Goal: Task Accomplishment & Management: Manage account settings

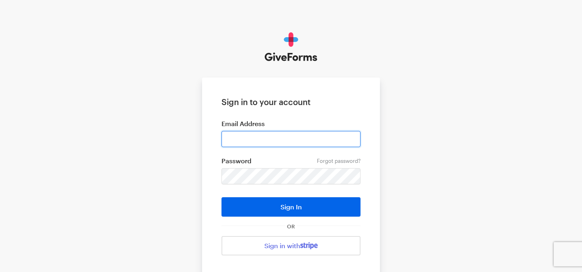
click at [253, 139] on input "email" at bounding box center [290, 139] width 139 height 16
paste input "jkim@justfund.us"
type input "jkim@justfund.us"
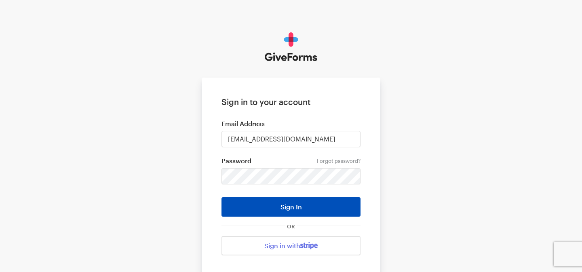
click at [259, 202] on button "Sign In" at bounding box center [290, 206] width 139 height 19
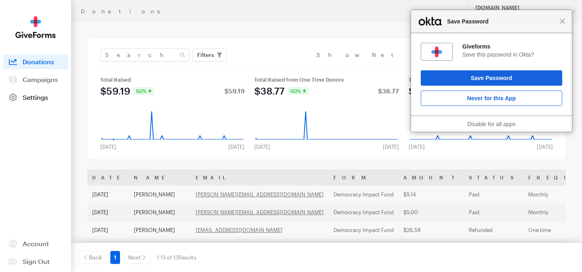
click at [47, 99] on span "Settings" at bounding box center [35, 97] width 25 height 8
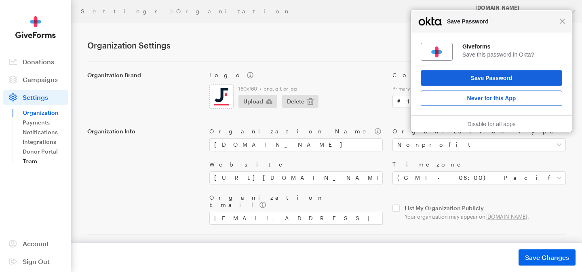
click at [32, 164] on link "Team" at bounding box center [45, 161] width 45 height 10
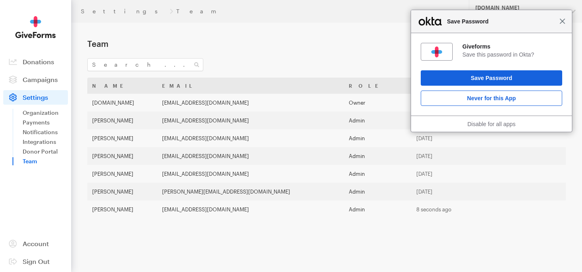
click at [563, 23] on span "Close" at bounding box center [562, 21] width 6 height 6
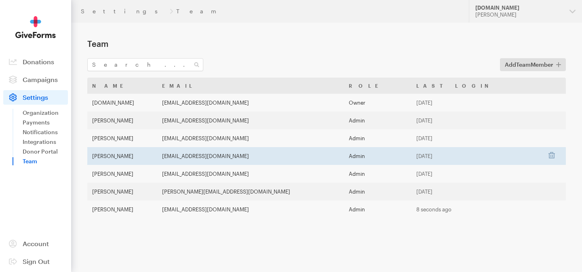
click at [343, 152] on td "kbranch@justfund.us" at bounding box center [250, 156] width 186 height 18
click at [242, 155] on td "kbranch@justfund.us" at bounding box center [250, 156] width 186 height 18
click at [157, 156] on td "Katie Branch" at bounding box center [122, 156] width 70 height 18
click at [101, 156] on td "[PERSON_NAME]" at bounding box center [122, 156] width 70 height 18
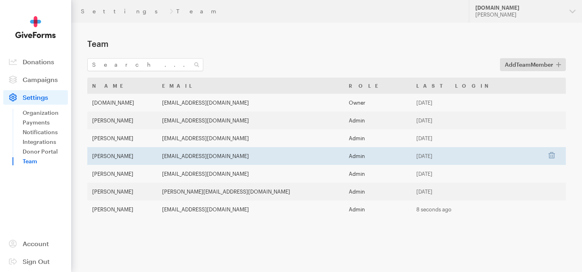
click at [101, 156] on td "[PERSON_NAME]" at bounding box center [122, 156] width 70 height 18
click at [118, 157] on td "[PERSON_NAME]" at bounding box center [122, 156] width 70 height 18
click at [244, 154] on td "[EMAIL_ADDRESS][DOMAIN_NAME]" at bounding box center [250, 156] width 186 height 18
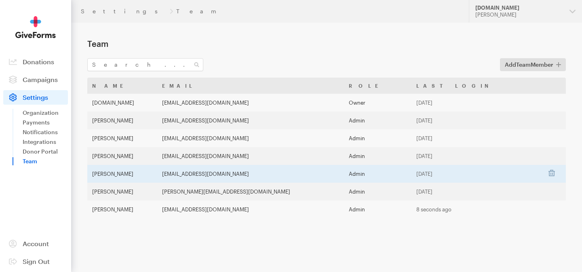
click at [219, 174] on td "[EMAIL_ADDRESS][DOMAIN_NAME]" at bounding box center [250, 174] width 186 height 18
click at [114, 177] on td "[PERSON_NAME]" at bounding box center [122, 174] width 70 height 18
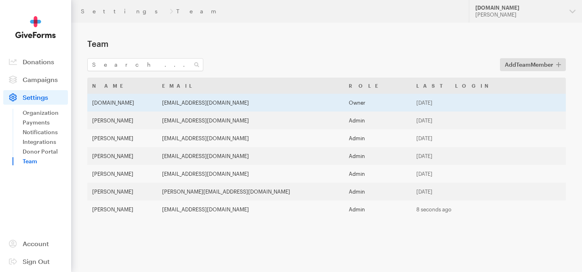
click at [381, 102] on td "Owner" at bounding box center [378, 103] width 68 height 18
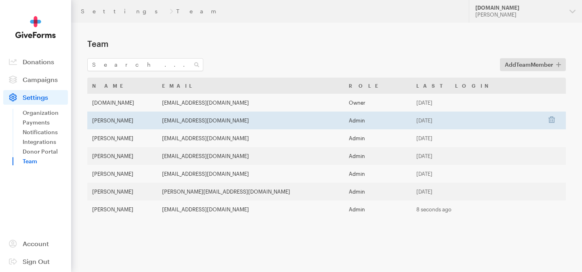
click at [384, 118] on td "Admin" at bounding box center [378, 120] width 68 height 18
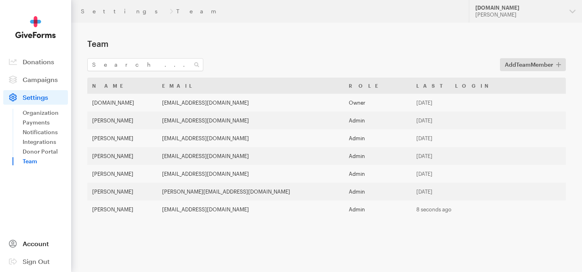
click at [33, 246] on span "Account" at bounding box center [36, 244] width 26 height 8
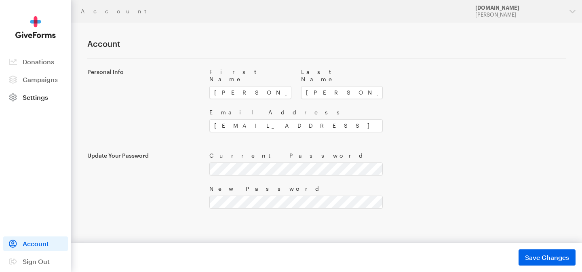
click at [39, 97] on span "Settings" at bounding box center [35, 97] width 25 height 8
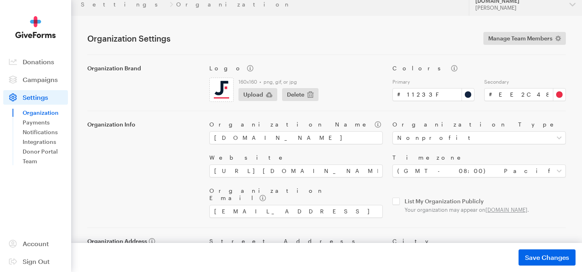
scroll to position [3, 0]
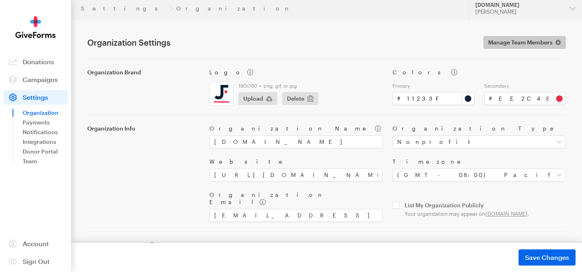
click at [511, 40] on span "Manage Team Members" at bounding box center [520, 43] width 64 height 10
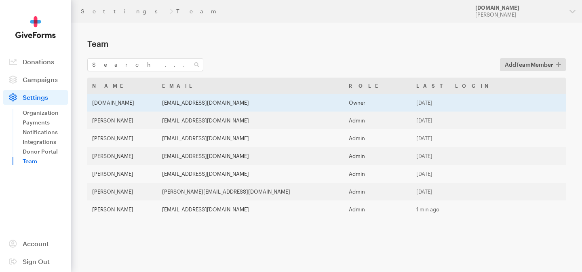
click at [281, 106] on td "iara@justfund.us" at bounding box center [250, 103] width 186 height 18
click at [112, 104] on td "[DOMAIN_NAME]" at bounding box center [122, 103] width 70 height 18
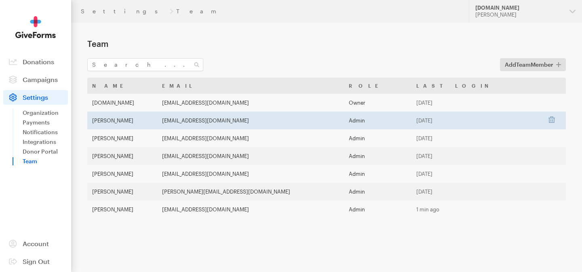
click at [112, 120] on td "Melody Lee" at bounding box center [122, 120] width 70 height 18
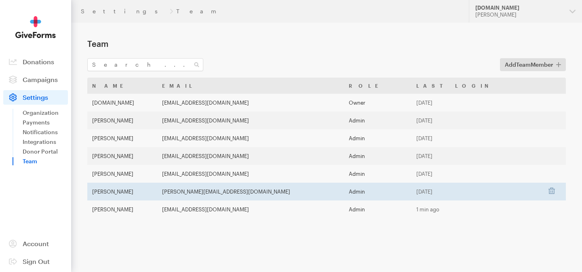
click at [224, 190] on td "keegan@power-progress.org" at bounding box center [250, 192] width 186 height 18
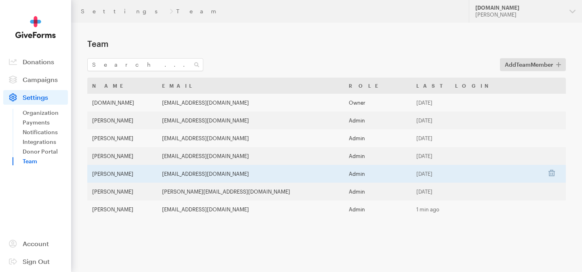
click at [214, 177] on td "mpopoola@justfund.us" at bounding box center [250, 174] width 186 height 18
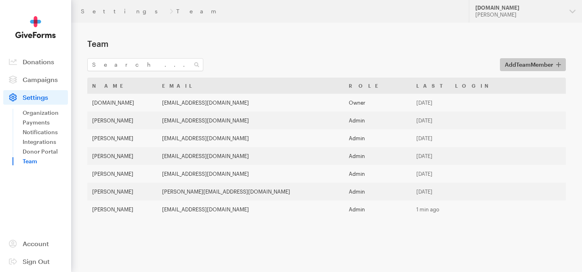
click at [511, 69] on span "Add Team Member" at bounding box center [529, 65] width 48 height 10
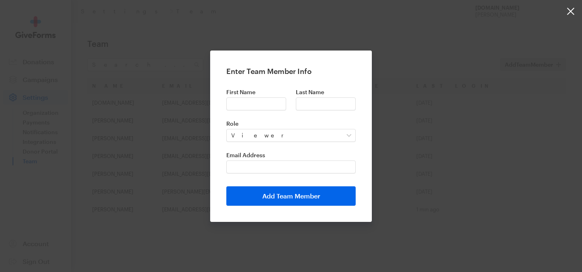
click at [387, 63] on button "button" at bounding box center [291, 136] width 582 height 272
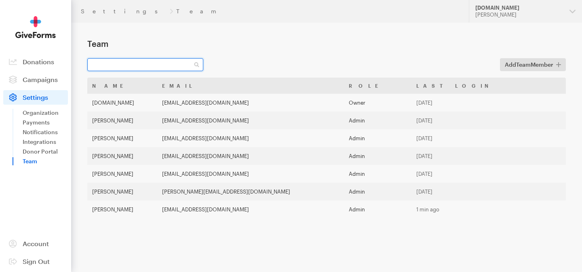
click at [166, 61] on input "text" at bounding box center [145, 64] width 116 height 13
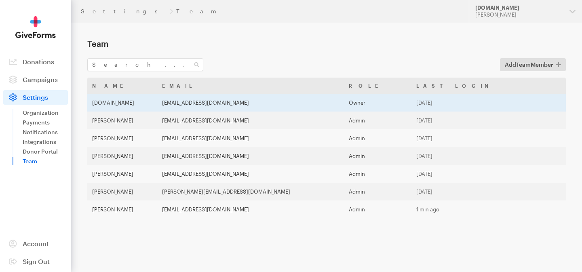
click at [221, 105] on td "iara@justfund.us" at bounding box center [250, 103] width 186 height 18
click at [99, 101] on td "[DOMAIN_NAME]" at bounding box center [122, 103] width 70 height 18
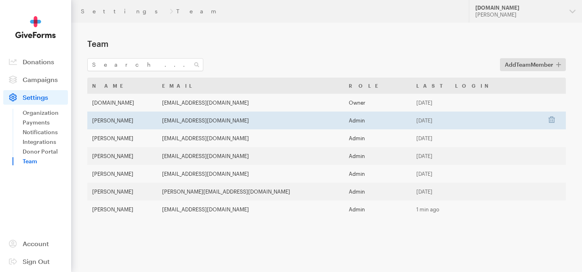
click at [114, 123] on td "Melody Lee" at bounding box center [122, 120] width 70 height 18
click at [223, 120] on td "mlee@justfund.us" at bounding box center [250, 120] width 186 height 18
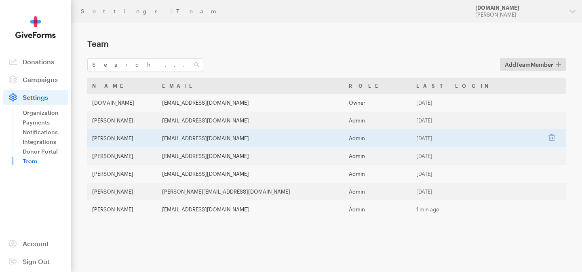
click at [452, 139] on td "Sep 09, 2025" at bounding box center [476, 138] width 131 height 18
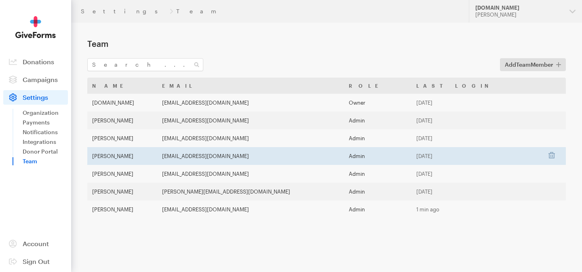
click at [282, 158] on td "kbranch@justfund.us" at bounding box center [250, 156] width 186 height 18
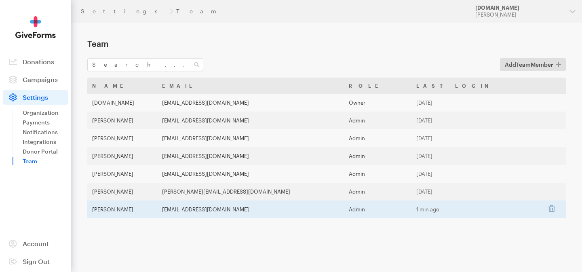
click at [291, 209] on td "jkim@justfund.us" at bounding box center [250, 209] width 186 height 18
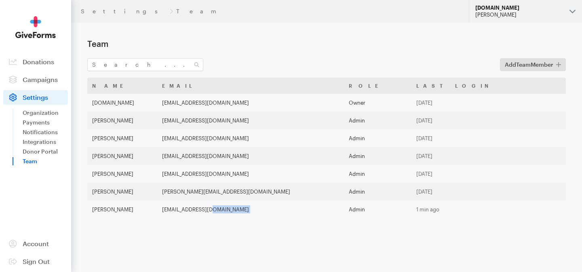
click at [506, 14] on div "[PERSON_NAME]" at bounding box center [519, 14] width 88 height 7
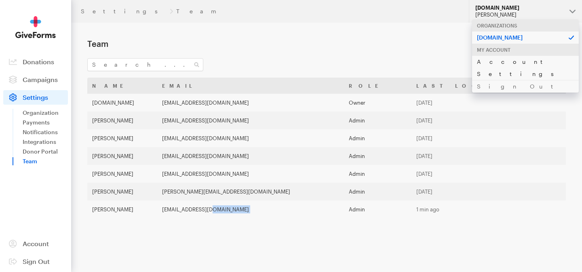
click at [505, 61] on link "Account Settings" at bounding box center [525, 67] width 107 height 25
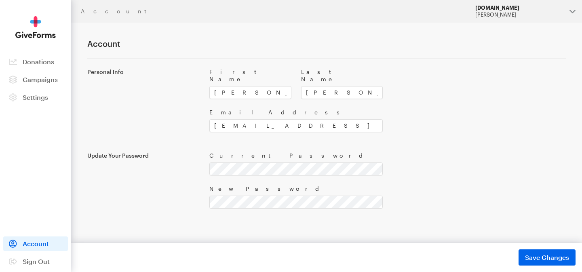
click at [499, 17] on div "[PERSON_NAME]" at bounding box center [519, 14] width 88 height 7
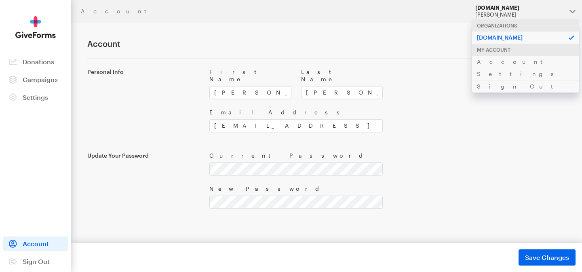
click at [500, 36] on p "[DOMAIN_NAME]" at bounding box center [525, 37] width 107 height 13
click at [35, 93] on link "Settings" at bounding box center [35, 97] width 65 height 15
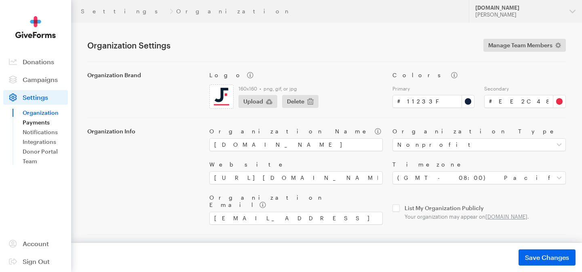
click at [44, 123] on link "Payments" at bounding box center [45, 123] width 45 height 10
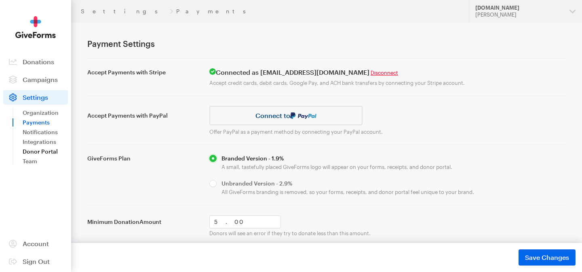
click at [46, 147] on link "Donor Portal" at bounding box center [45, 152] width 45 height 10
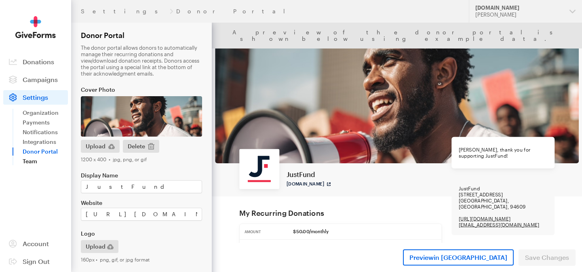
click at [36, 158] on link "Team" at bounding box center [45, 161] width 45 height 10
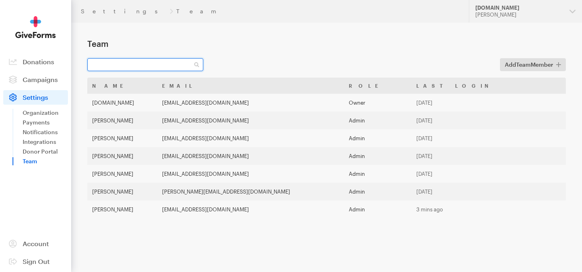
click at [144, 66] on input "text" at bounding box center [145, 64] width 116 height 13
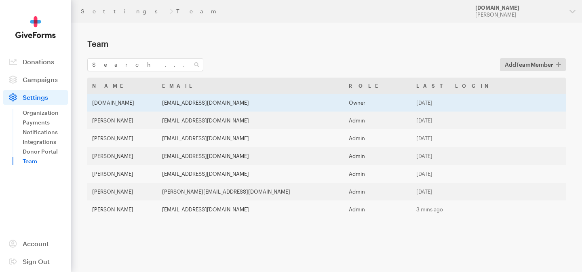
click at [454, 106] on td "[DATE]" at bounding box center [476, 103] width 131 height 18
click at [374, 106] on td "Owner" at bounding box center [378, 103] width 68 height 18
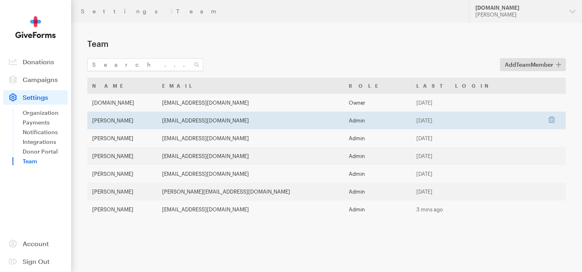
click at [377, 118] on td "Admin" at bounding box center [378, 120] width 68 height 18
click at [383, 123] on td "Admin" at bounding box center [378, 120] width 68 height 18
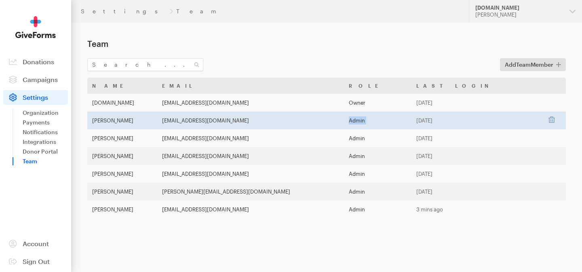
click at [383, 123] on td "Admin" at bounding box center [378, 120] width 68 height 18
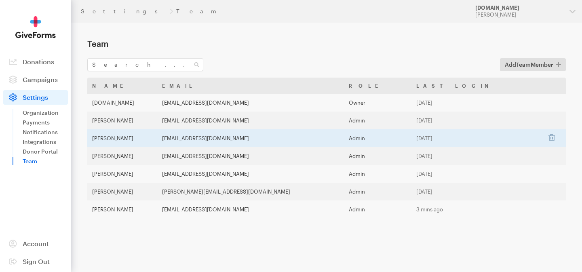
click at [384, 142] on td "Admin" at bounding box center [378, 138] width 68 height 18
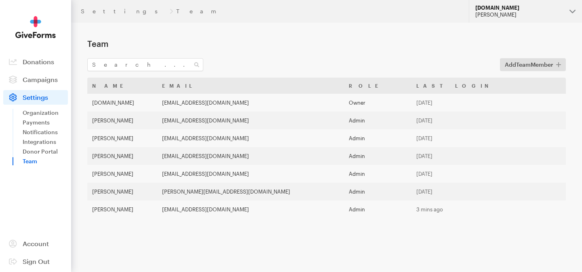
click at [498, 17] on div "[PERSON_NAME]" at bounding box center [519, 14] width 88 height 7
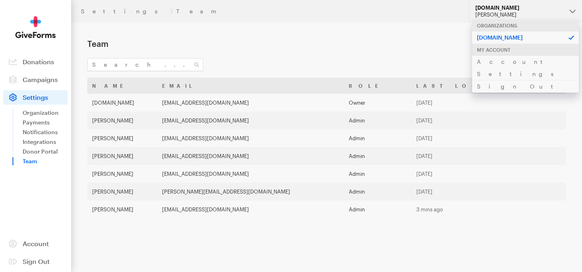
click at [389, 33] on main "Team Add Team Member Name Email Role Last Login JustFund.Us iara@justfund.us Ow…" at bounding box center [291, 144] width 582 height 242
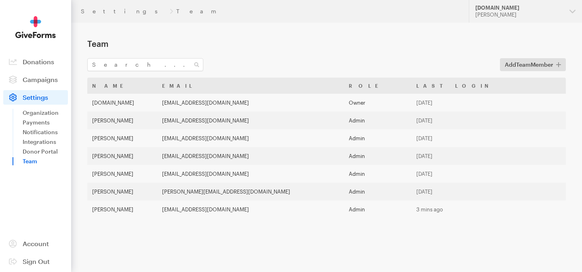
click at [37, 31] on img at bounding box center [35, 27] width 40 height 22
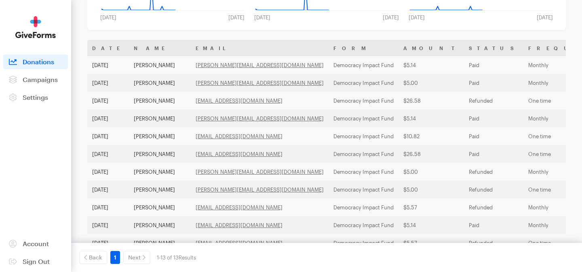
scroll to position [191, 0]
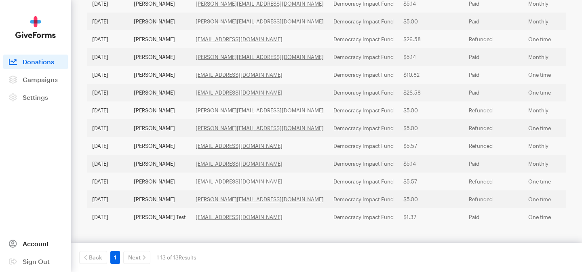
click at [42, 246] on span "Account" at bounding box center [36, 244] width 26 height 8
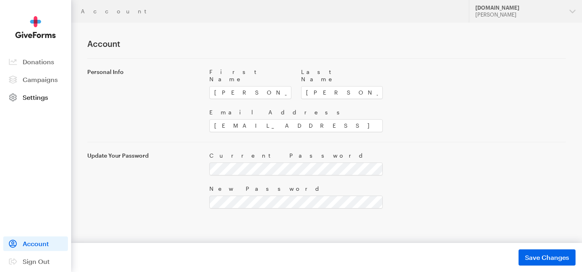
click at [43, 93] on link "Settings" at bounding box center [35, 97] width 65 height 15
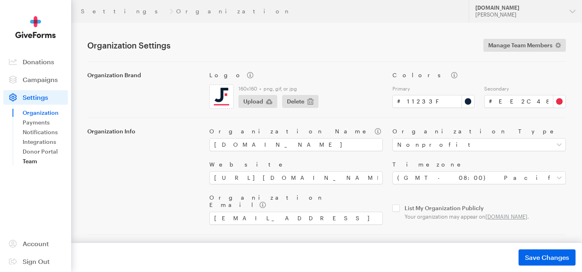
click at [42, 162] on link "Team" at bounding box center [45, 161] width 45 height 10
